Goal: Transaction & Acquisition: Purchase product/service

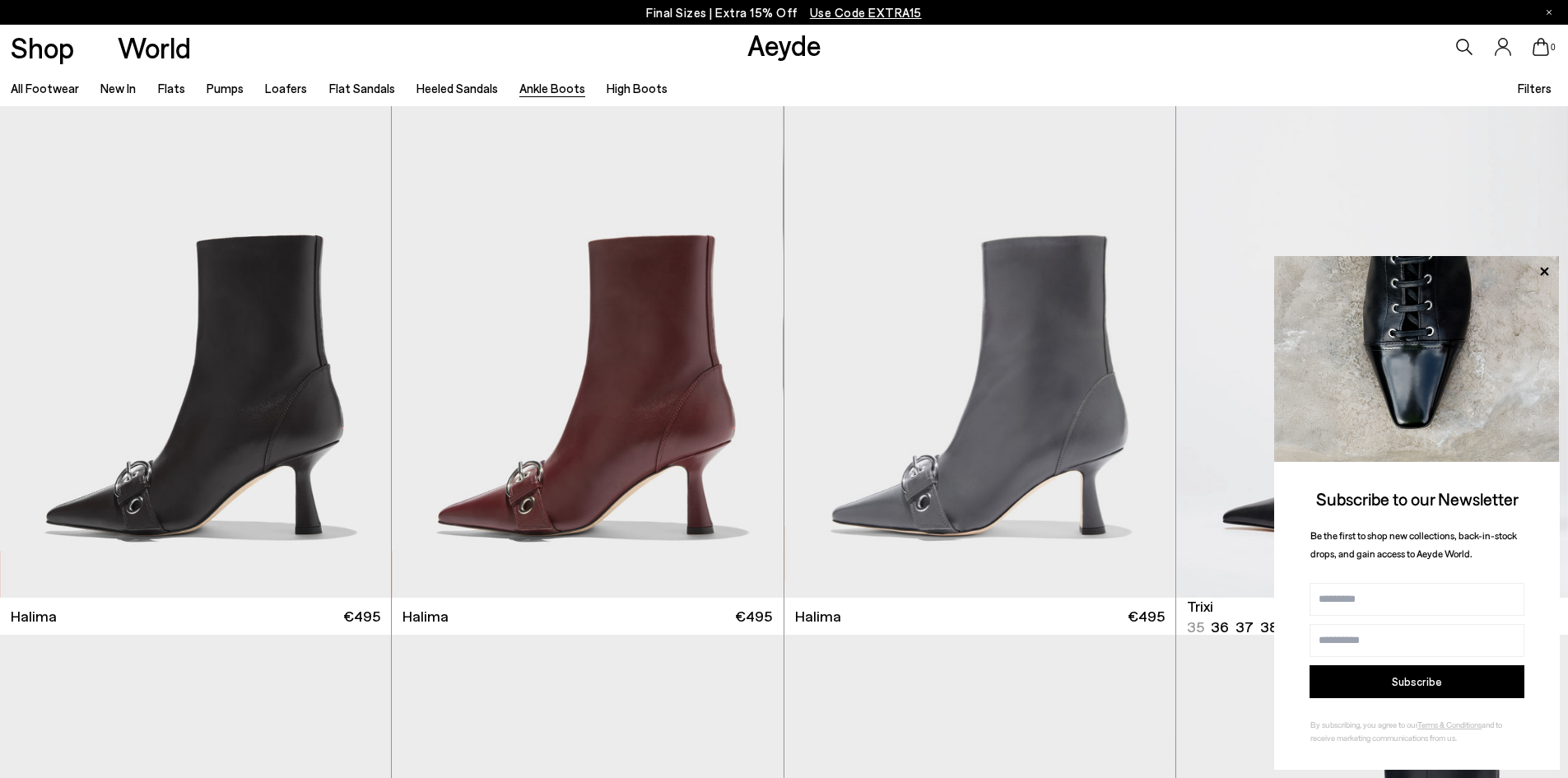
scroll to position [824, 0]
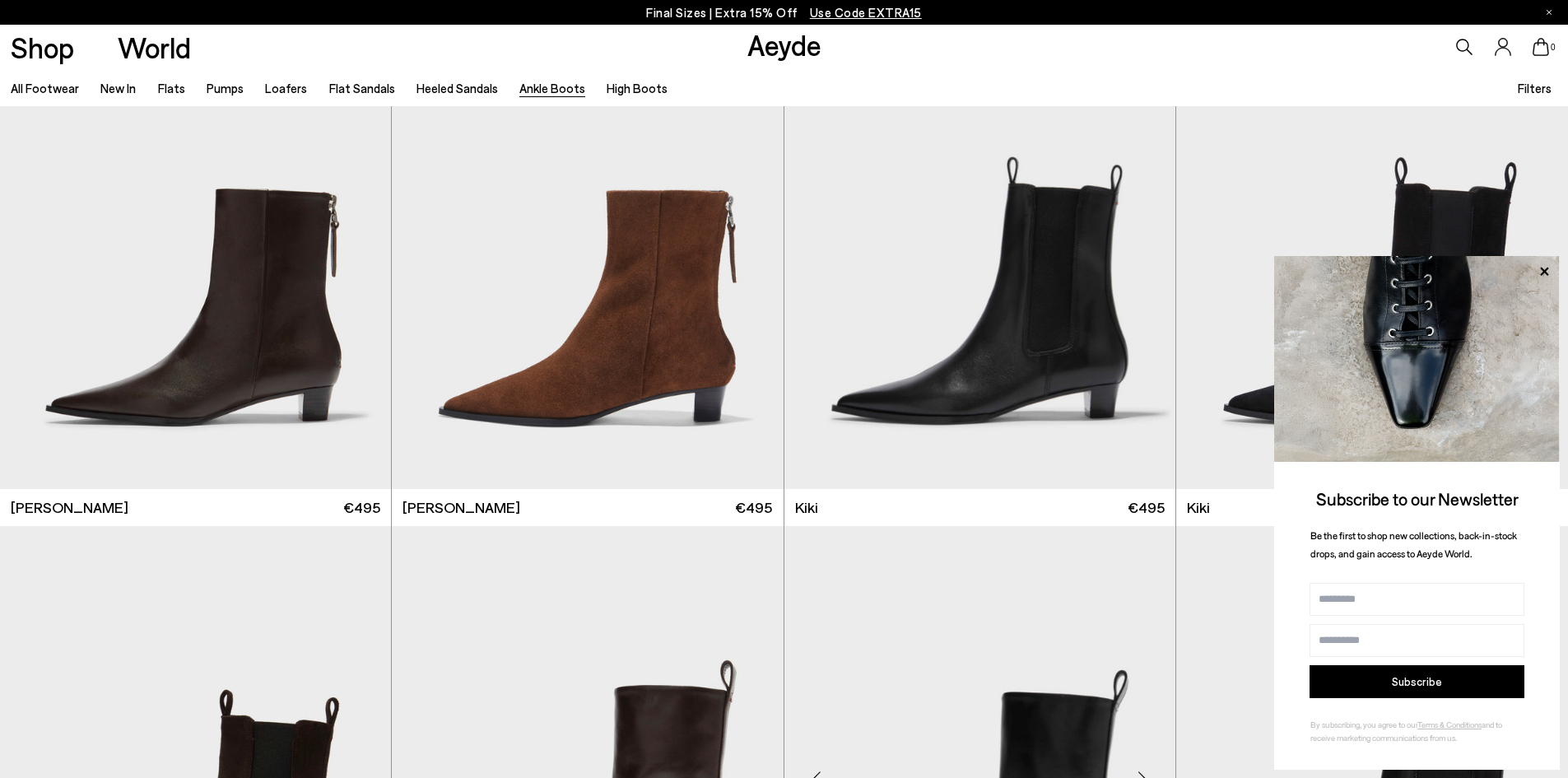
scroll to position [3047, 0]
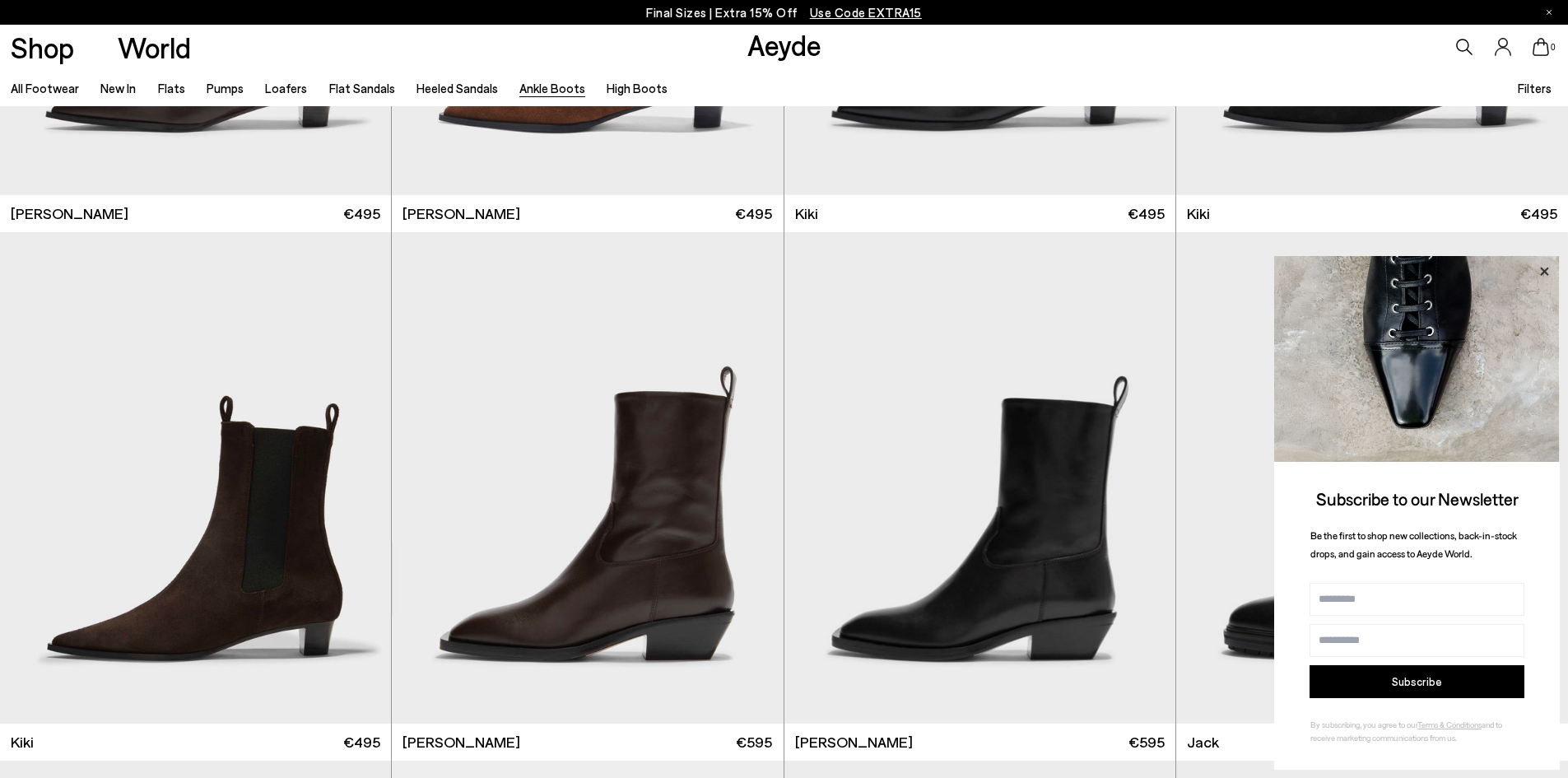
click at [1538, 270] on icon at bounding box center [1543, 272] width 21 height 21
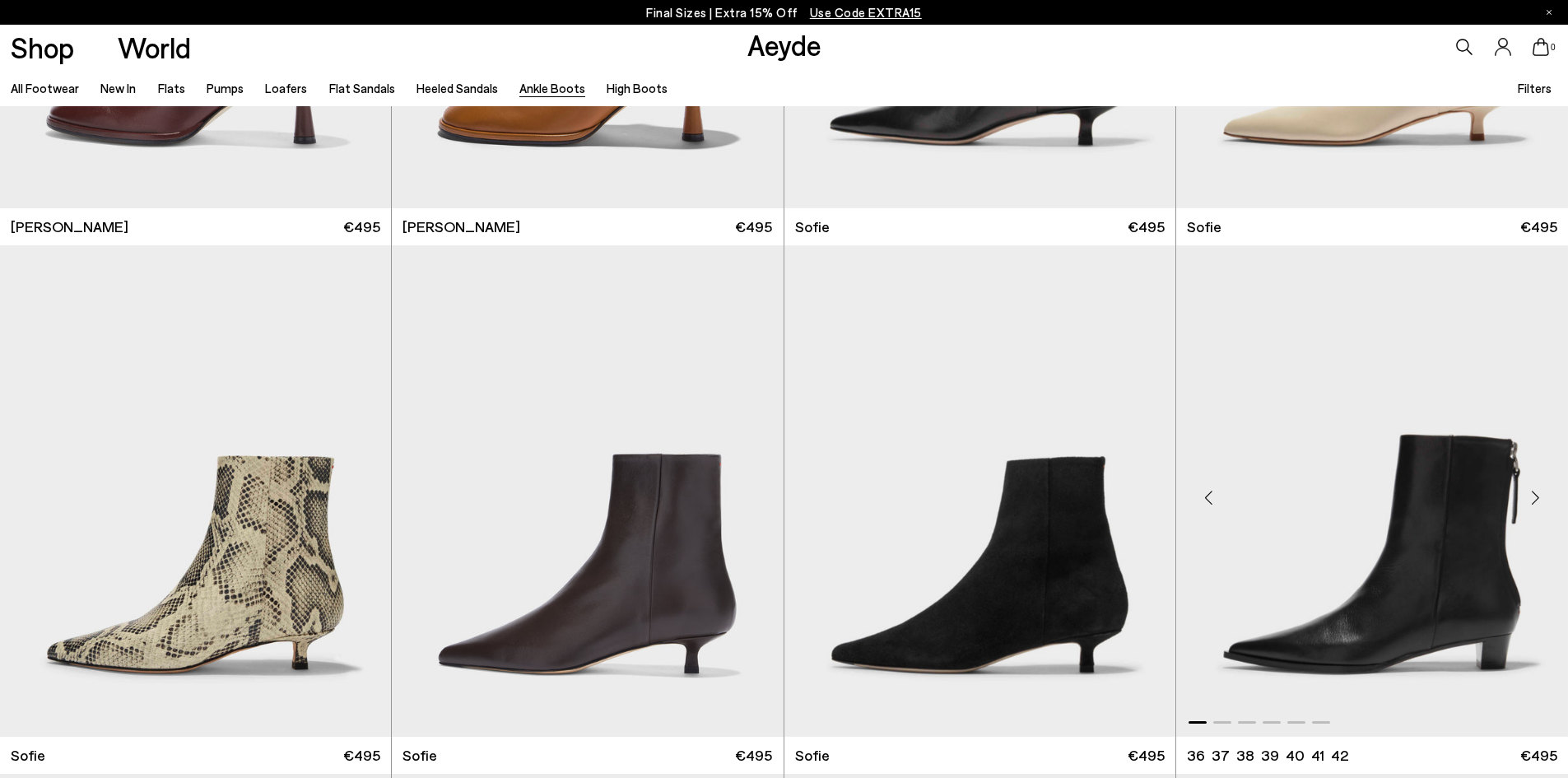
scroll to position [2306, 0]
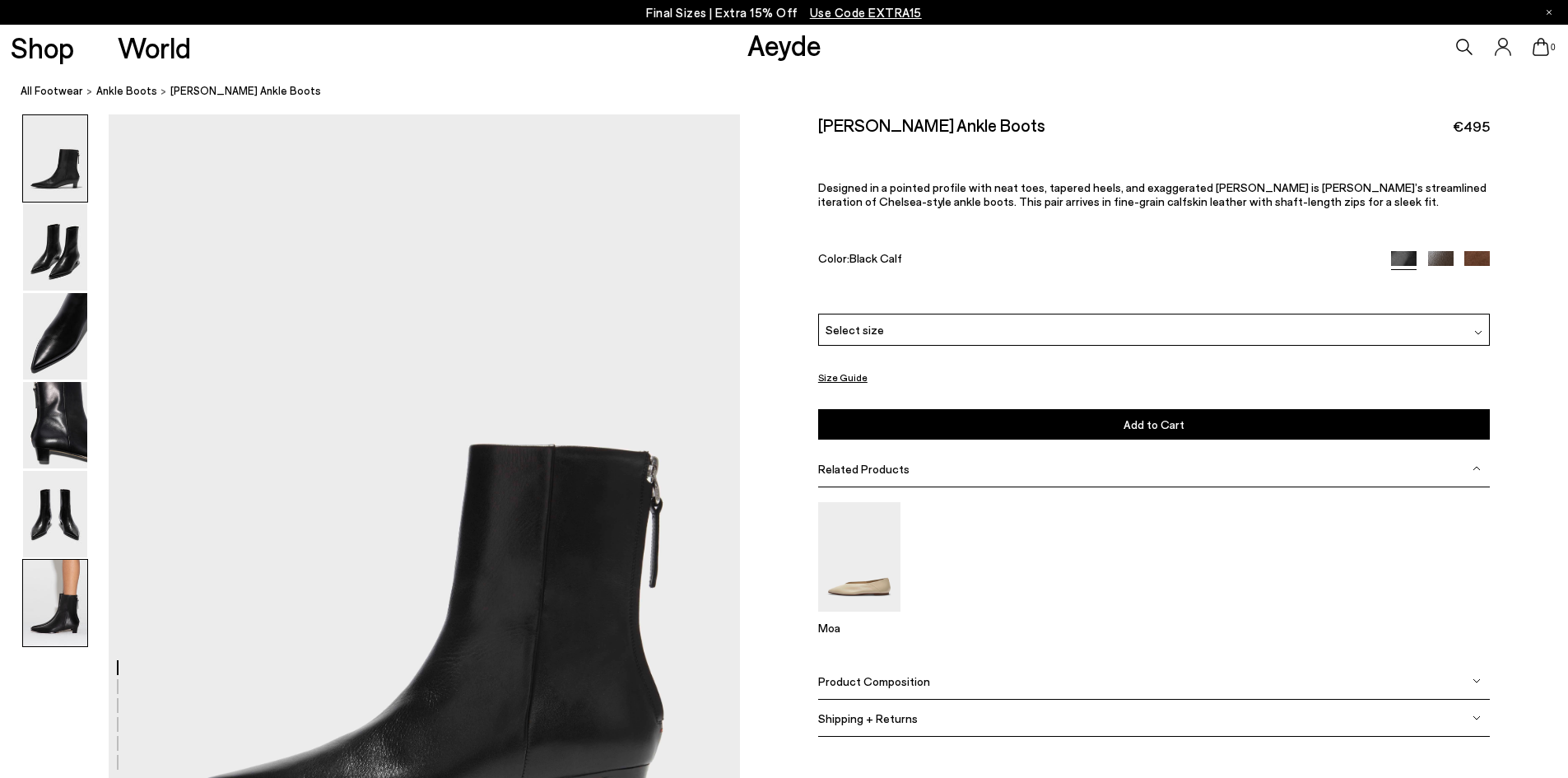
click at [70, 592] on img at bounding box center [55, 603] width 64 height 86
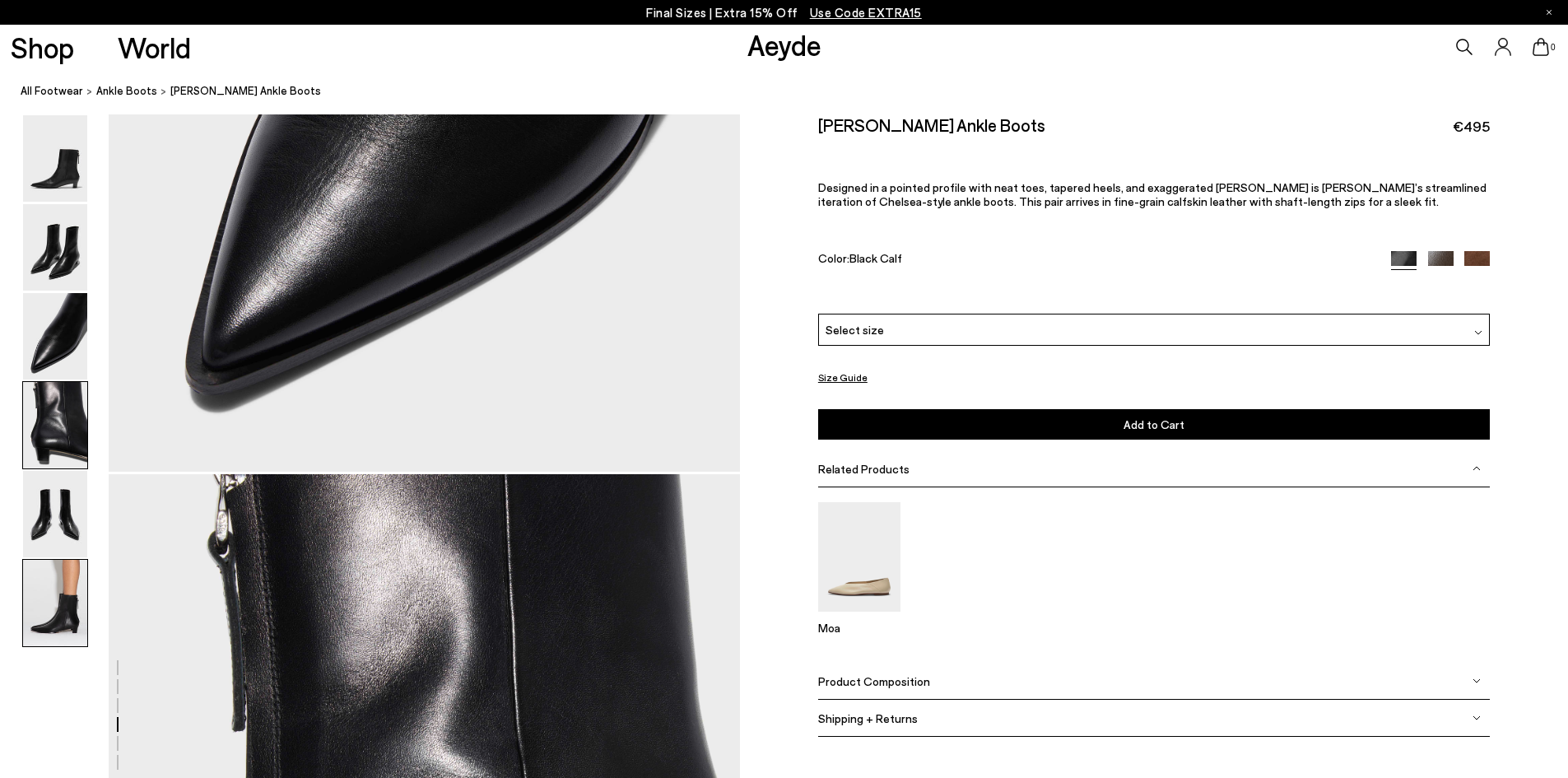
scroll to position [4336, 0]
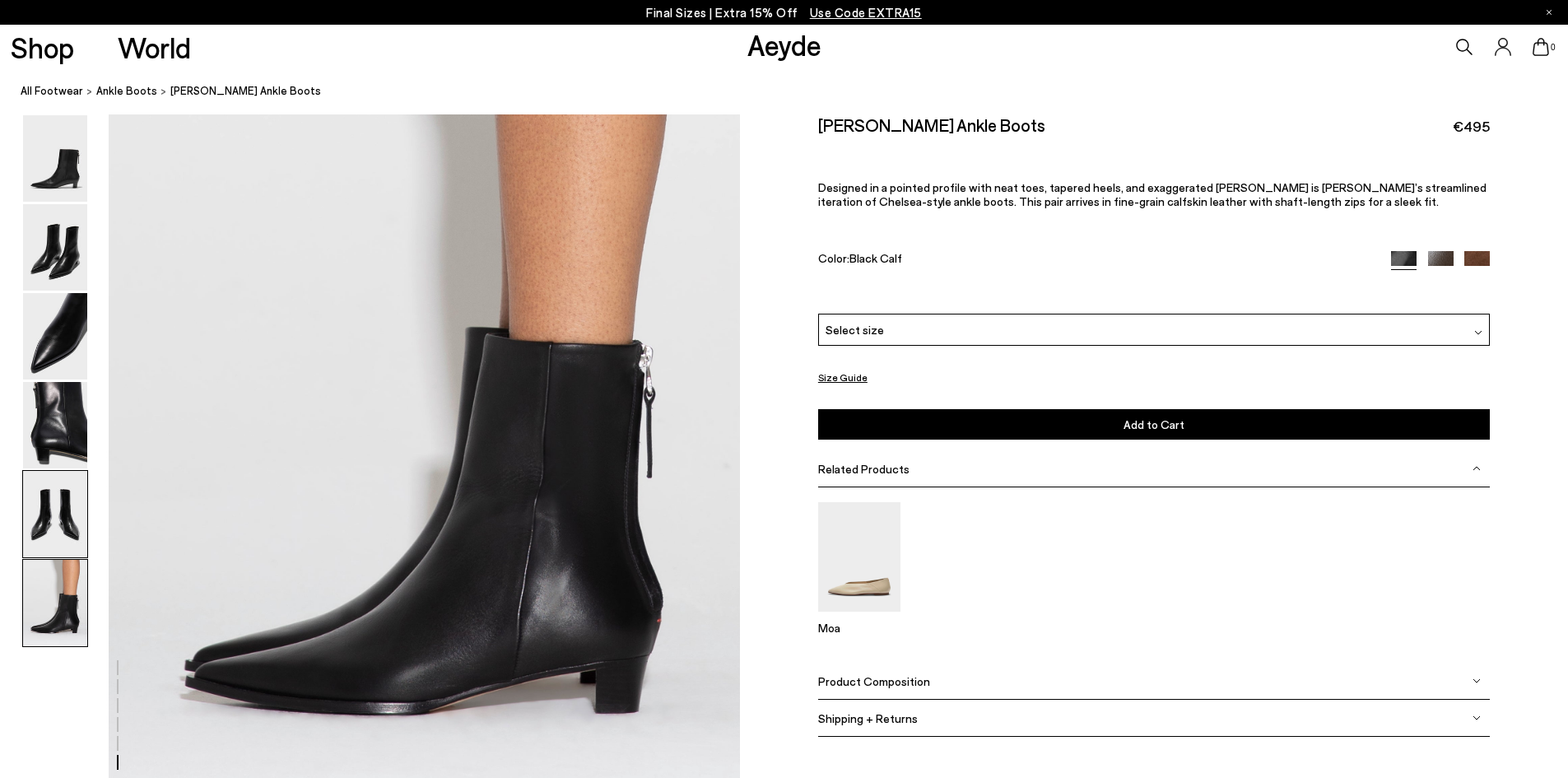
click at [68, 506] on img at bounding box center [55, 514] width 64 height 86
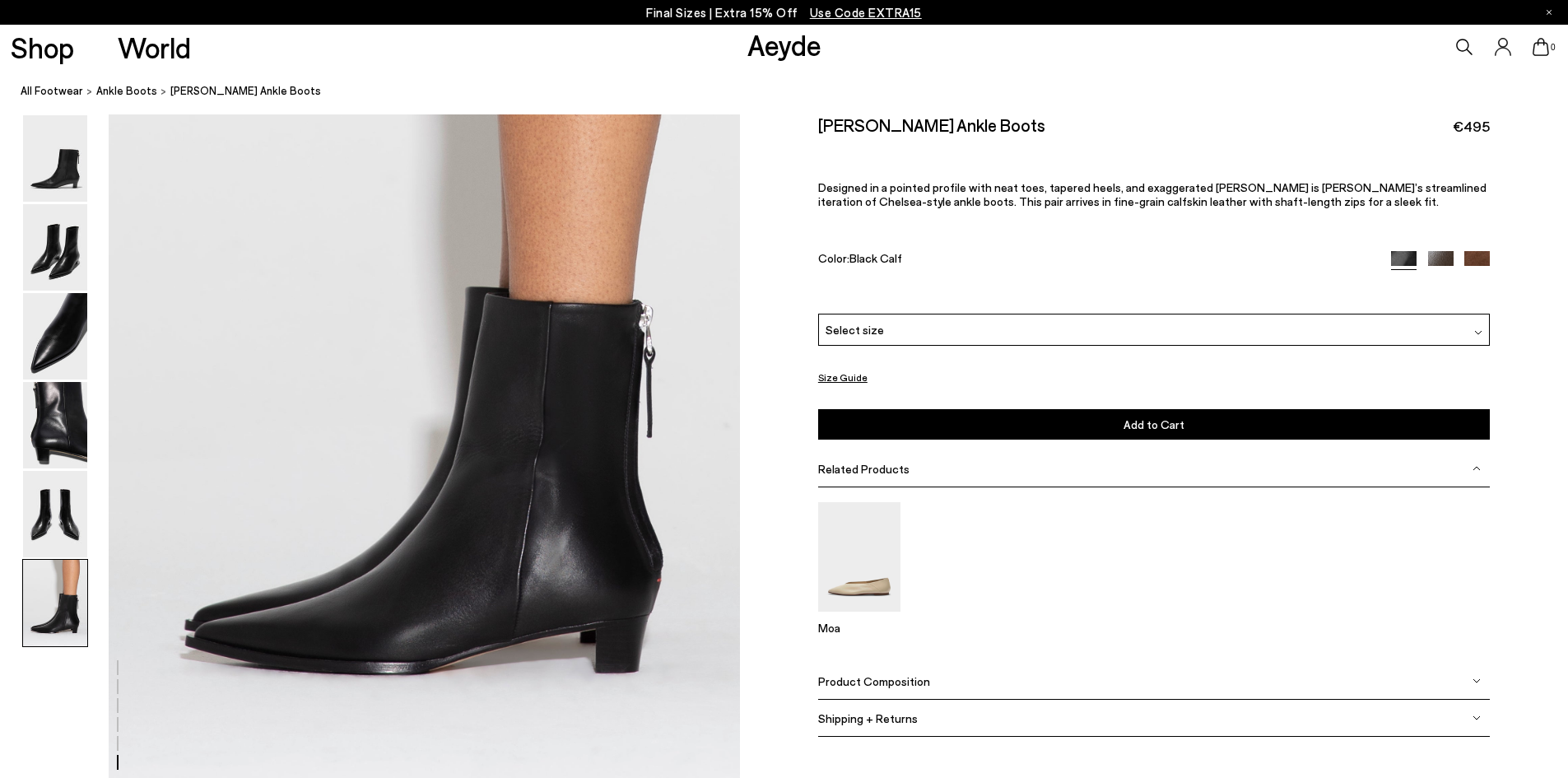
scroll to position [4450, 0]
